Goal: Task Accomplishment & Management: Manage account settings

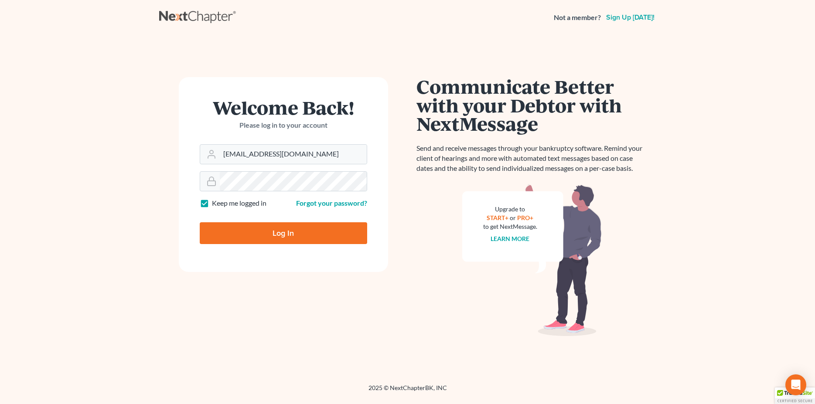
click at [287, 232] on input "Log In" at bounding box center [283, 233] width 167 height 22
type input "Thinking..."
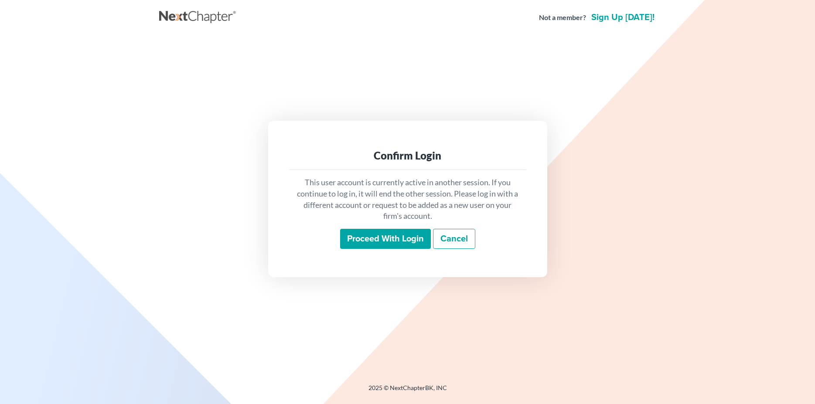
click at [373, 242] on input "Proceed with login" at bounding box center [385, 239] width 91 height 20
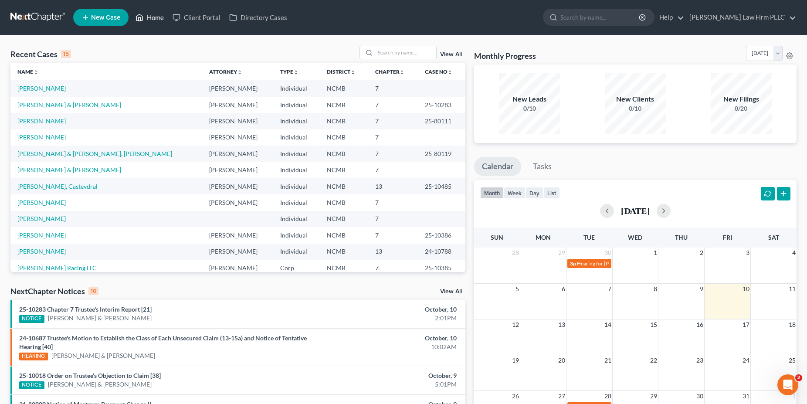
click at [156, 17] on link "Home" at bounding box center [149, 18] width 37 height 16
click at [180, 45] on div "Recent Cases 15 View All Name unfold_more expand_more expand_less Attorney unfo…" at bounding box center [403, 327] width 807 height 585
click at [742, 18] on link "Stephen E Robertson Law Firm PLLC" at bounding box center [740, 18] width 111 height 16
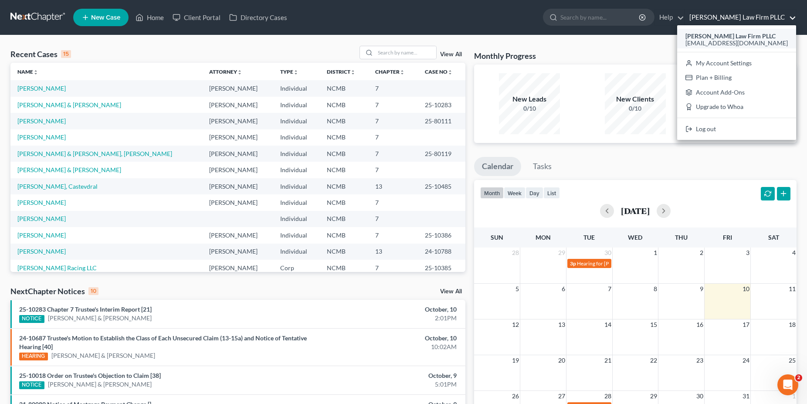
click at [738, 37] on strong "Stephen E Robertson Law Firm PLLC" at bounding box center [731, 35] width 90 height 7
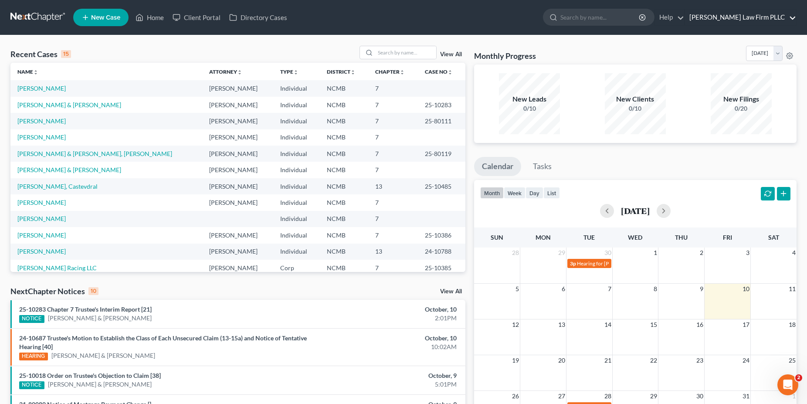
click at [749, 21] on link "Stephen E Robertson Law Firm PLLC" at bounding box center [740, 18] width 111 height 16
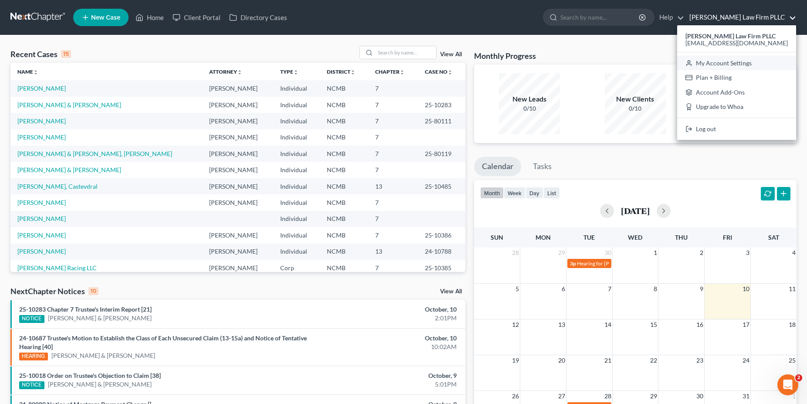
click at [738, 62] on link "My Account Settings" at bounding box center [737, 63] width 119 height 15
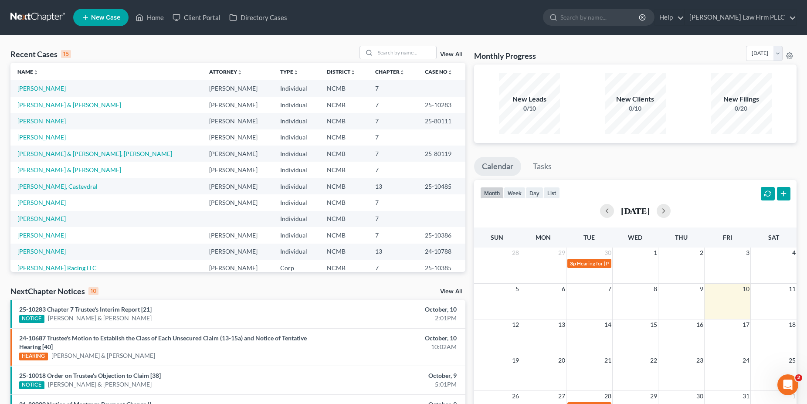
select select "58"
select select "24"
select select "28"
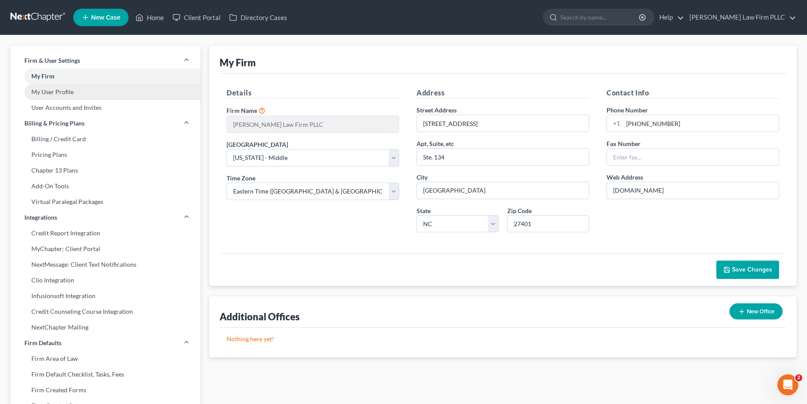
click at [63, 92] on link "My User Profile" at bounding box center [105, 92] width 190 height 16
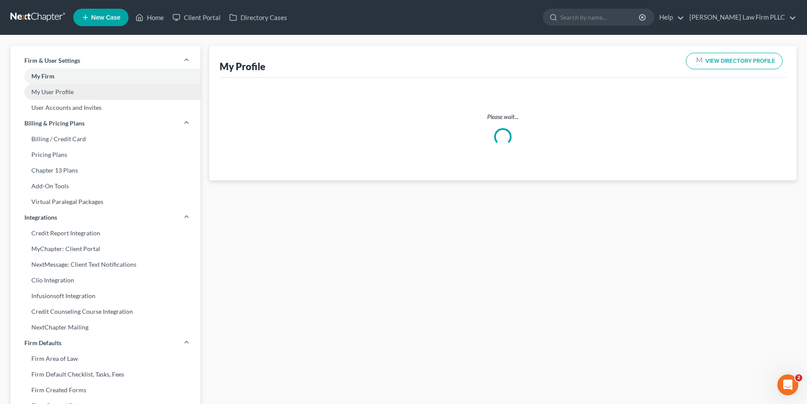
select select "28"
select select "58"
select select "attorney"
select select "0"
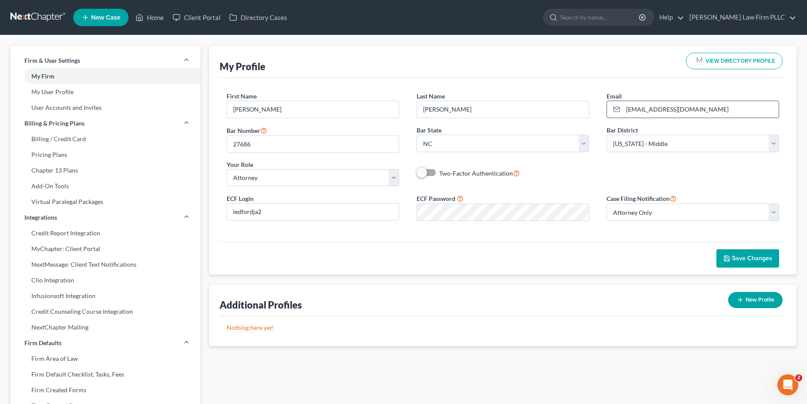
drag, startPoint x: 638, startPoint y: 107, endPoint x: 719, endPoint y: 110, distance: 80.3
click at [719, 110] on input "jl@serlawfirm.com" at bounding box center [701, 109] width 156 height 17
click at [750, 258] on span "Save Changes" at bounding box center [752, 258] width 40 height 7
drag, startPoint x: 638, startPoint y: 109, endPoint x: 692, endPoint y: 88, distance: 57.0
click at [638, 108] on input "jl@sstevelawfirm.com" at bounding box center [701, 109] width 156 height 17
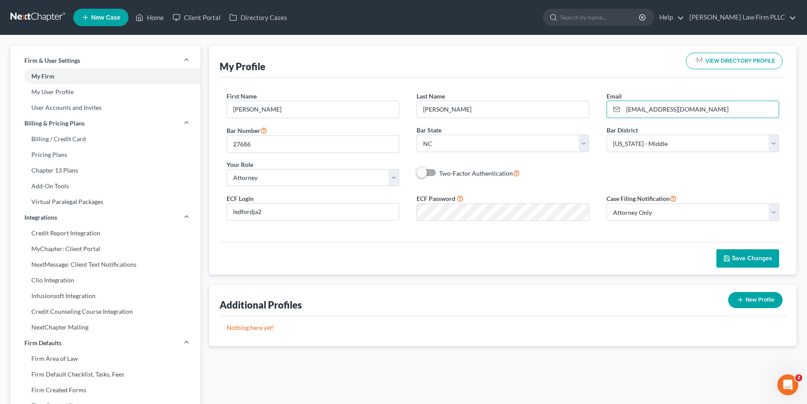
type input "jl@stevelawfirm.com"
click at [746, 256] on span "Save Changes" at bounding box center [752, 258] width 40 height 7
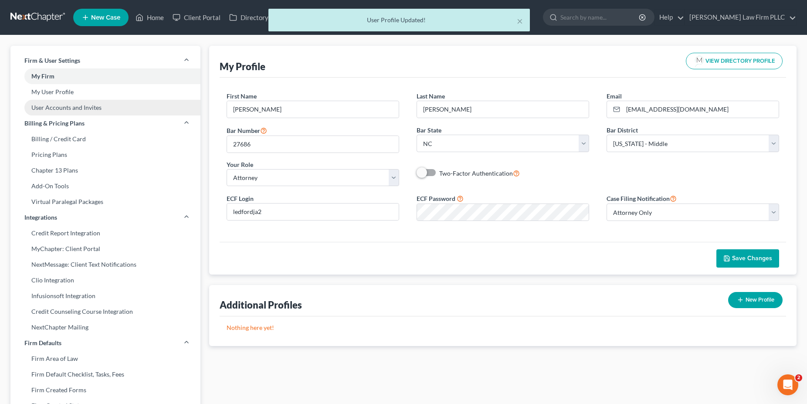
click at [61, 109] on link "User Accounts and Invites" at bounding box center [105, 108] width 190 height 16
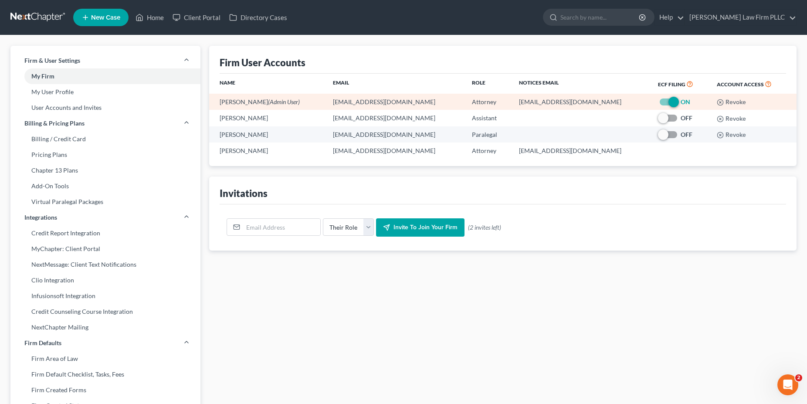
click at [238, 102] on td "Stephen Robertson (Admin User)" at bounding box center [267, 102] width 117 height 16
click at [531, 105] on td "10517@notices.nextchapterbk.com" at bounding box center [581, 102] width 139 height 16
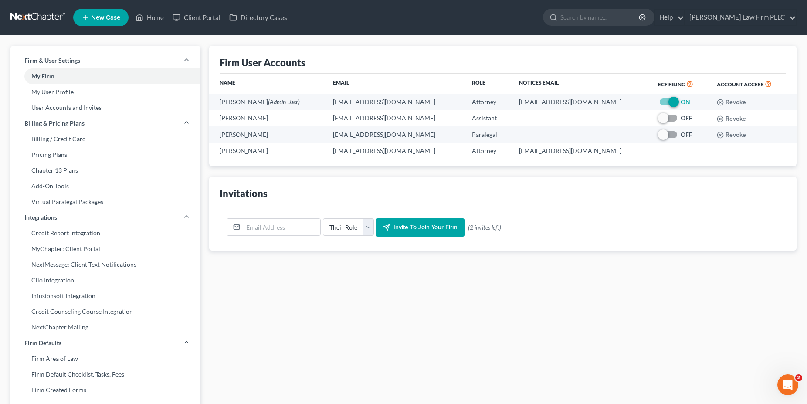
click at [345, 59] on div "Firm User Accounts" at bounding box center [503, 60] width 567 height 28
